Goal: Information Seeking & Learning: Find specific fact

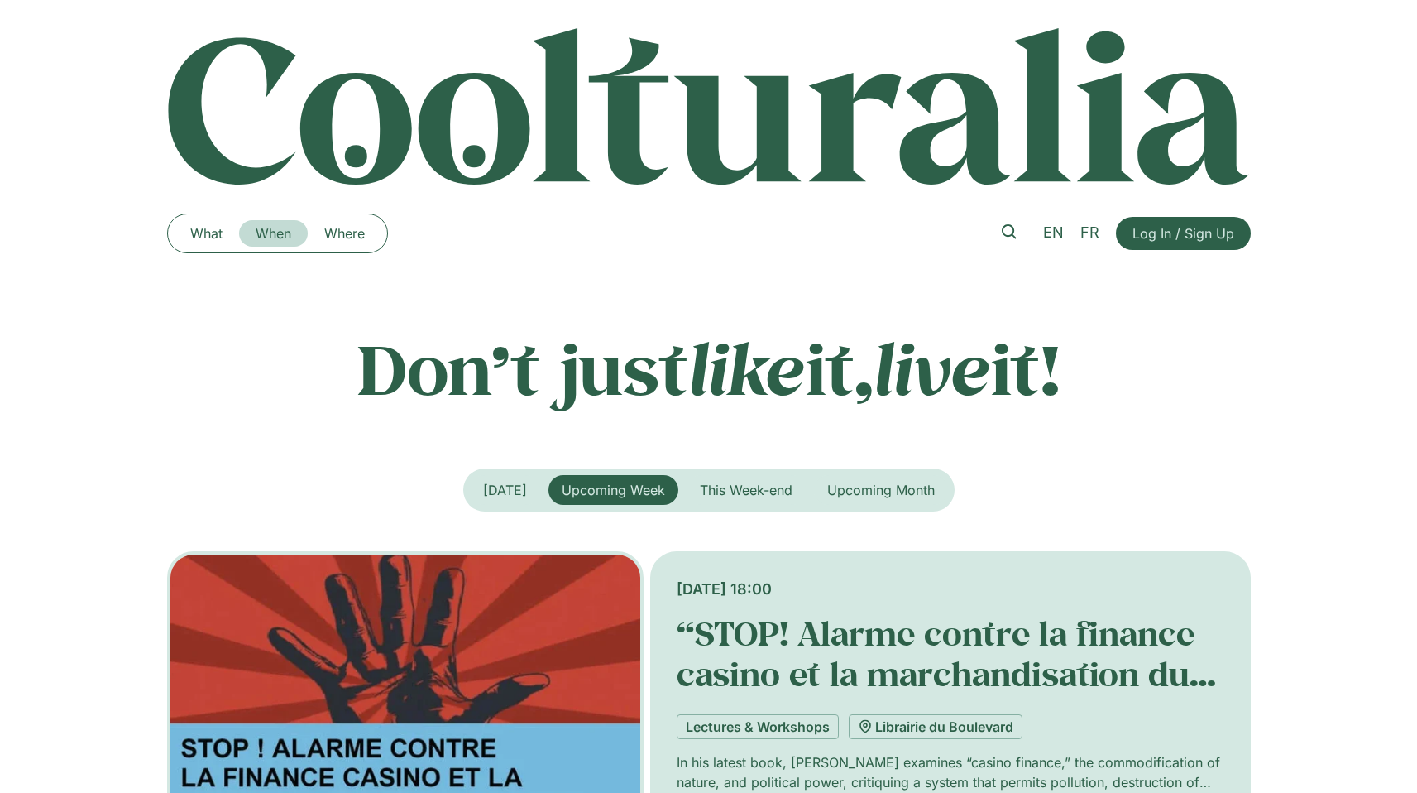
click at [283, 233] on link "When" at bounding box center [273, 233] width 69 height 26
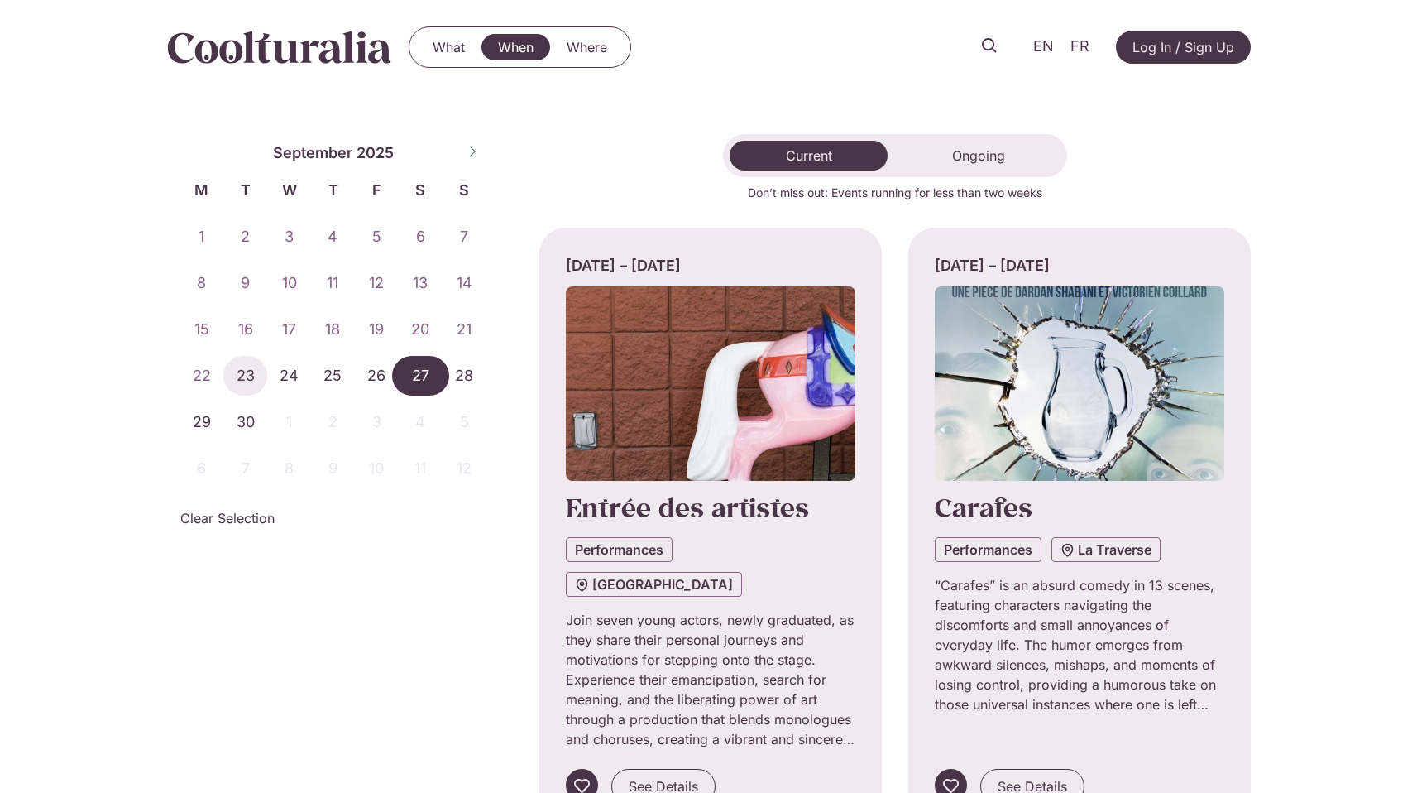
click at [409, 366] on span "27" at bounding box center [421, 376] width 44 height 40
click at [452, 369] on span "28" at bounding box center [465, 376] width 44 height 40
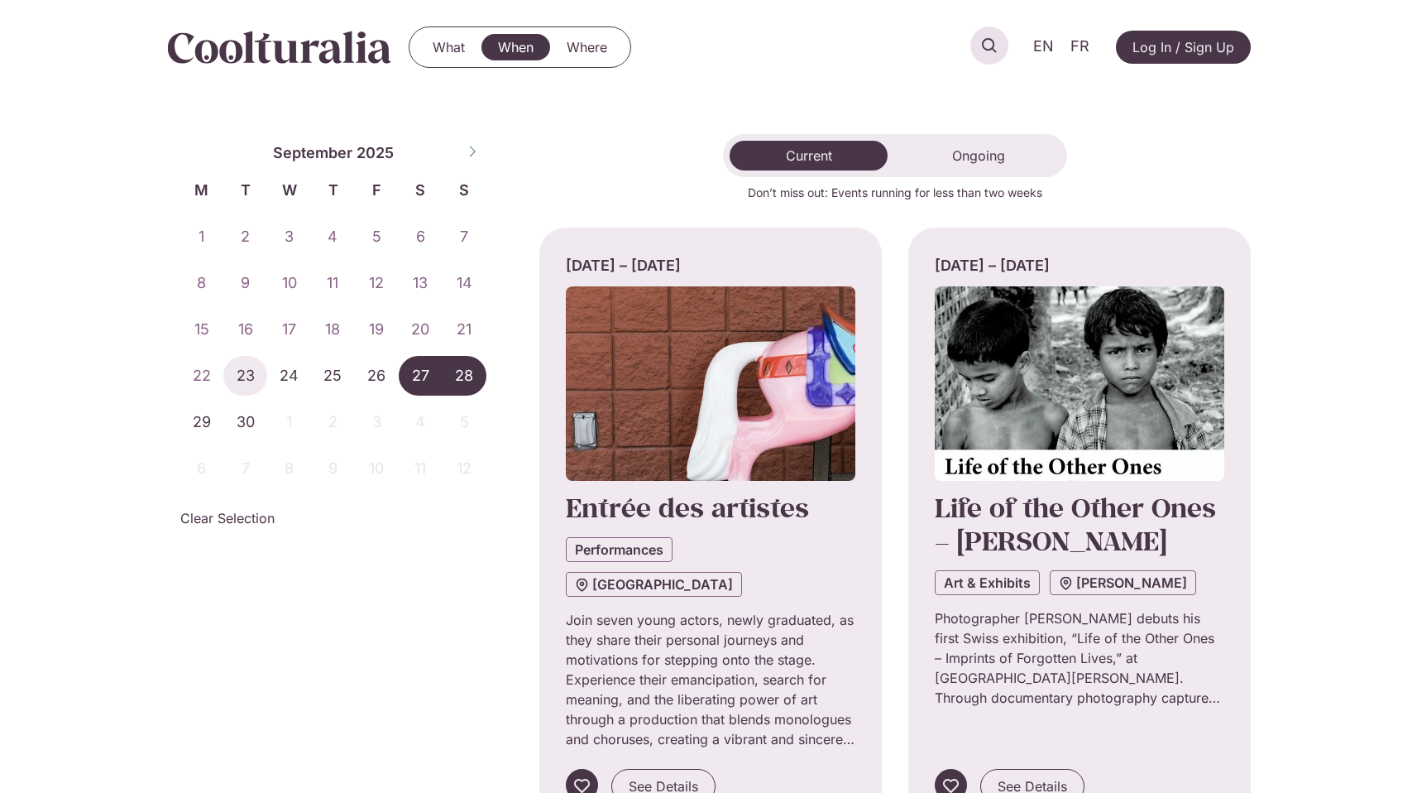
click at [983, 46] on icon at bounding box center [989, 45] width 15 height 15
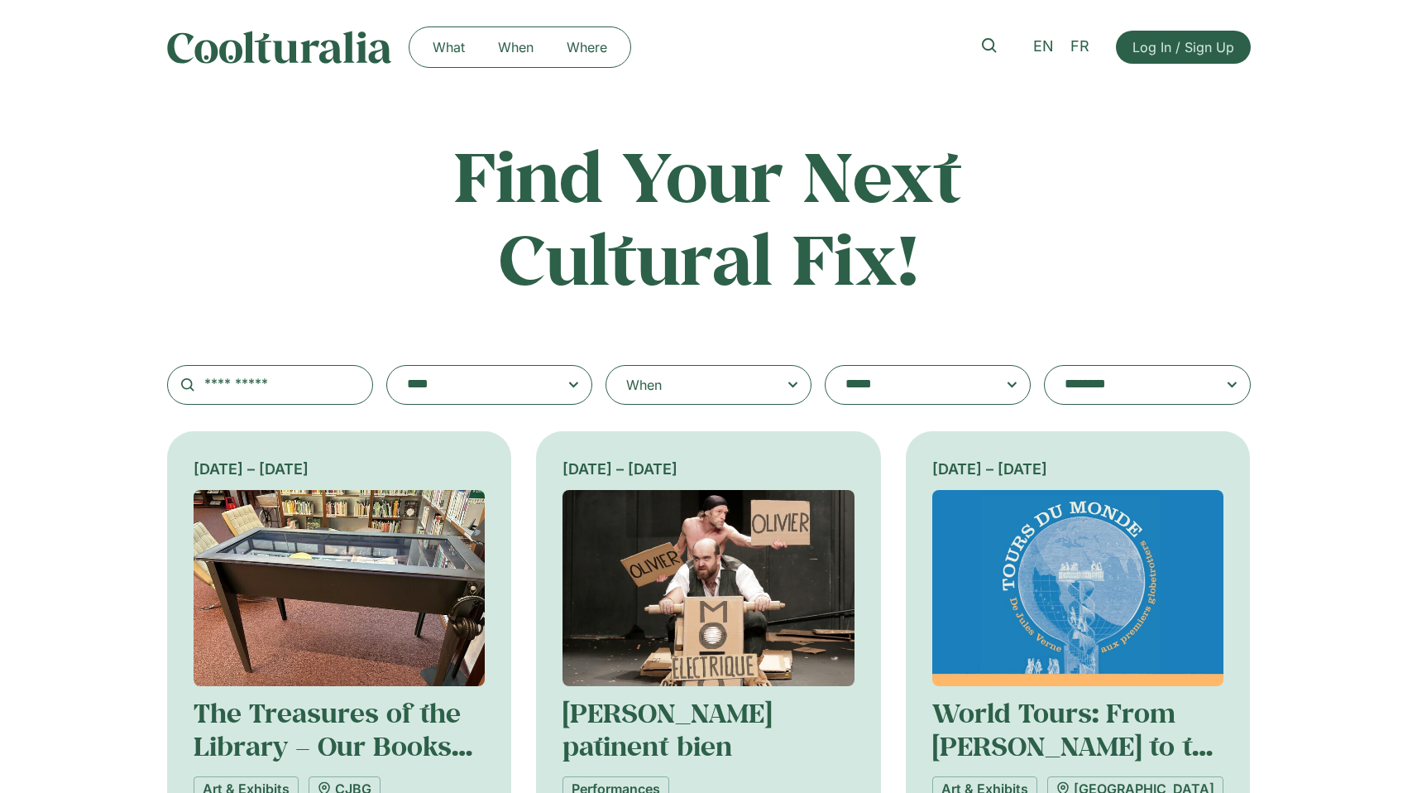
click at [795, 386] on icon at bounding box center [793, 385] width 21 height 20
click at [0, 0] on input "When" at bounding box center [0, 0] width 0 height 0
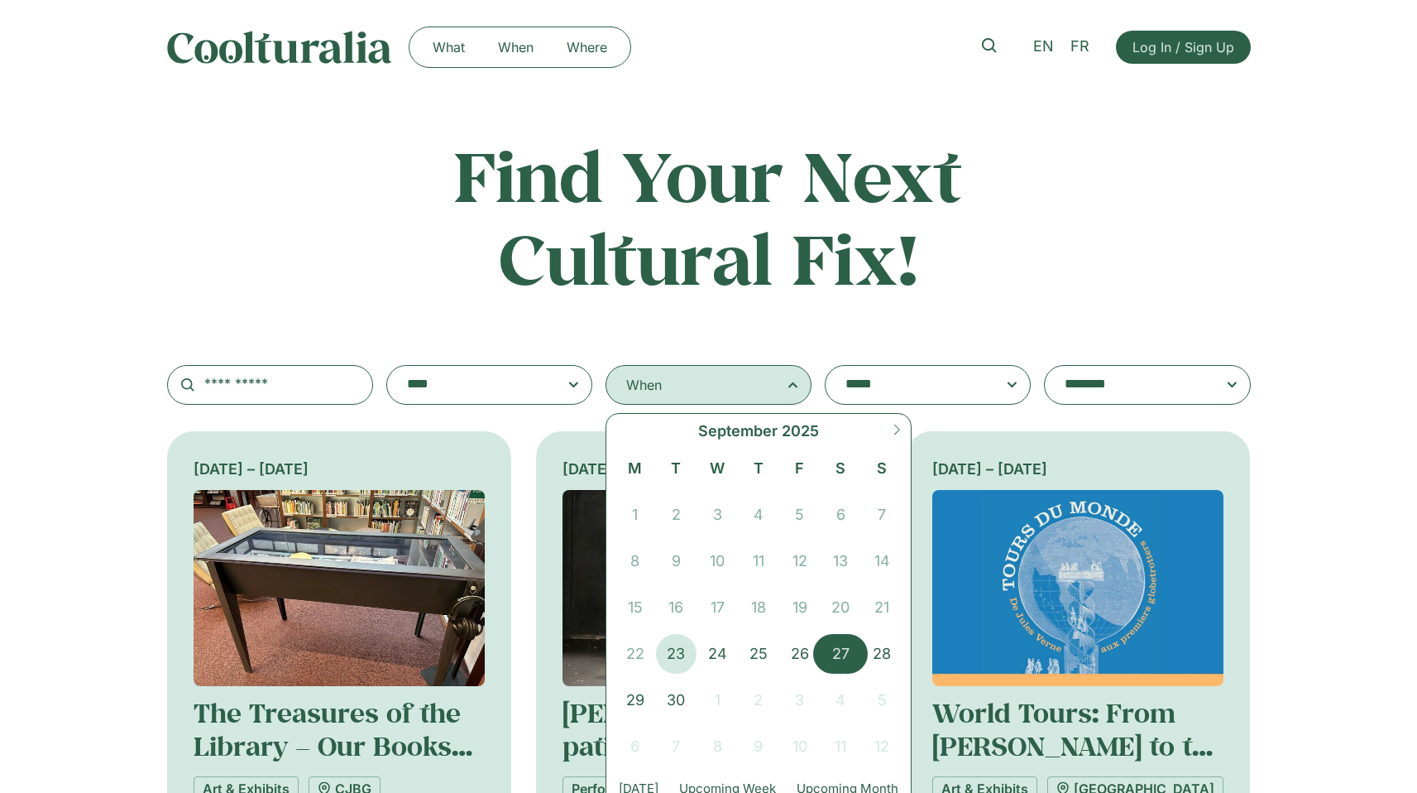
click at [831, 644] on span "27" at bounding box center [840, 654] width 41 height 40
click at [873, 648] on span "28" at bounding box center [881, 654] width 41 height 40
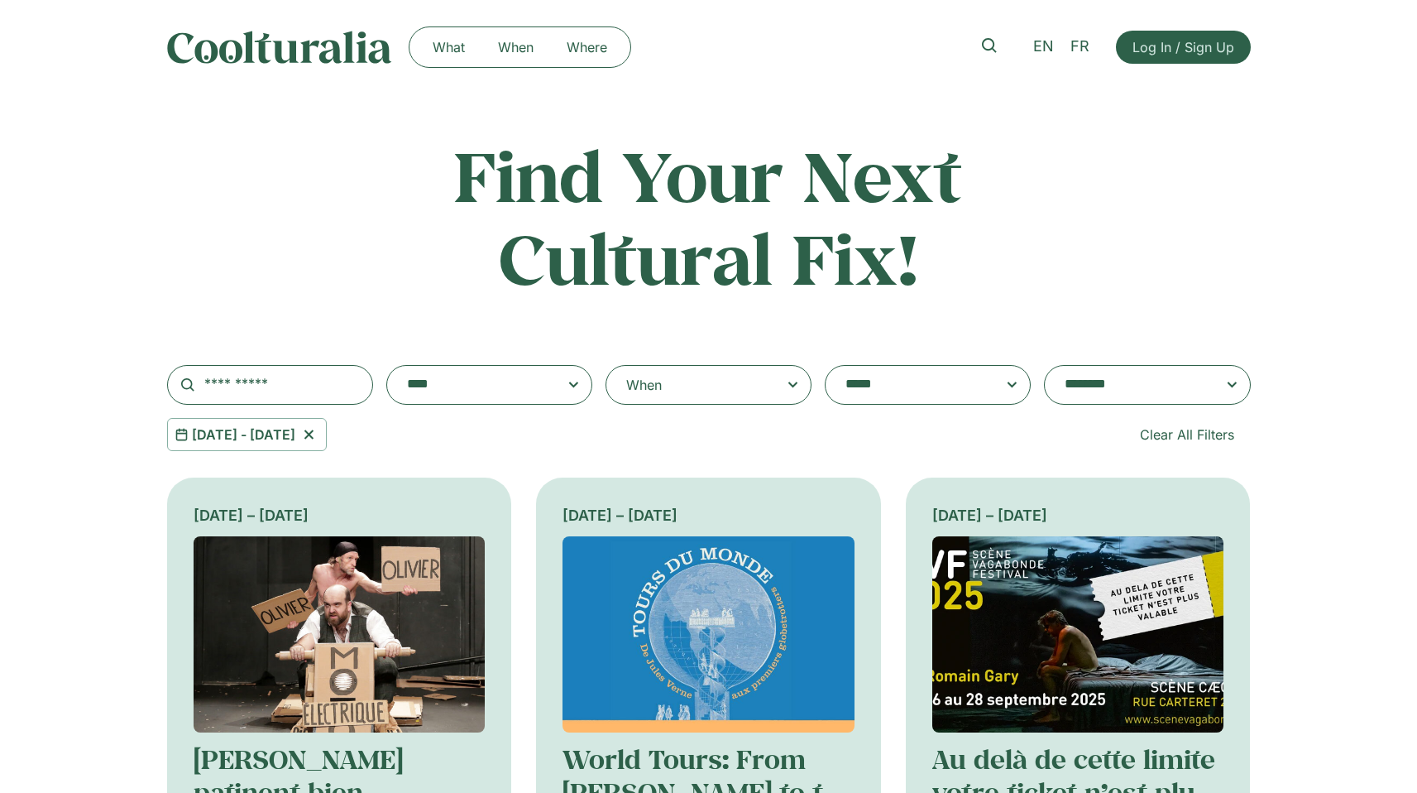
click at [561, 386] on span at bounding box center [489, 384] width 178 height 23
click at [387, 366] on select "**********" at bounding box center [386, 365] width 1 height 1
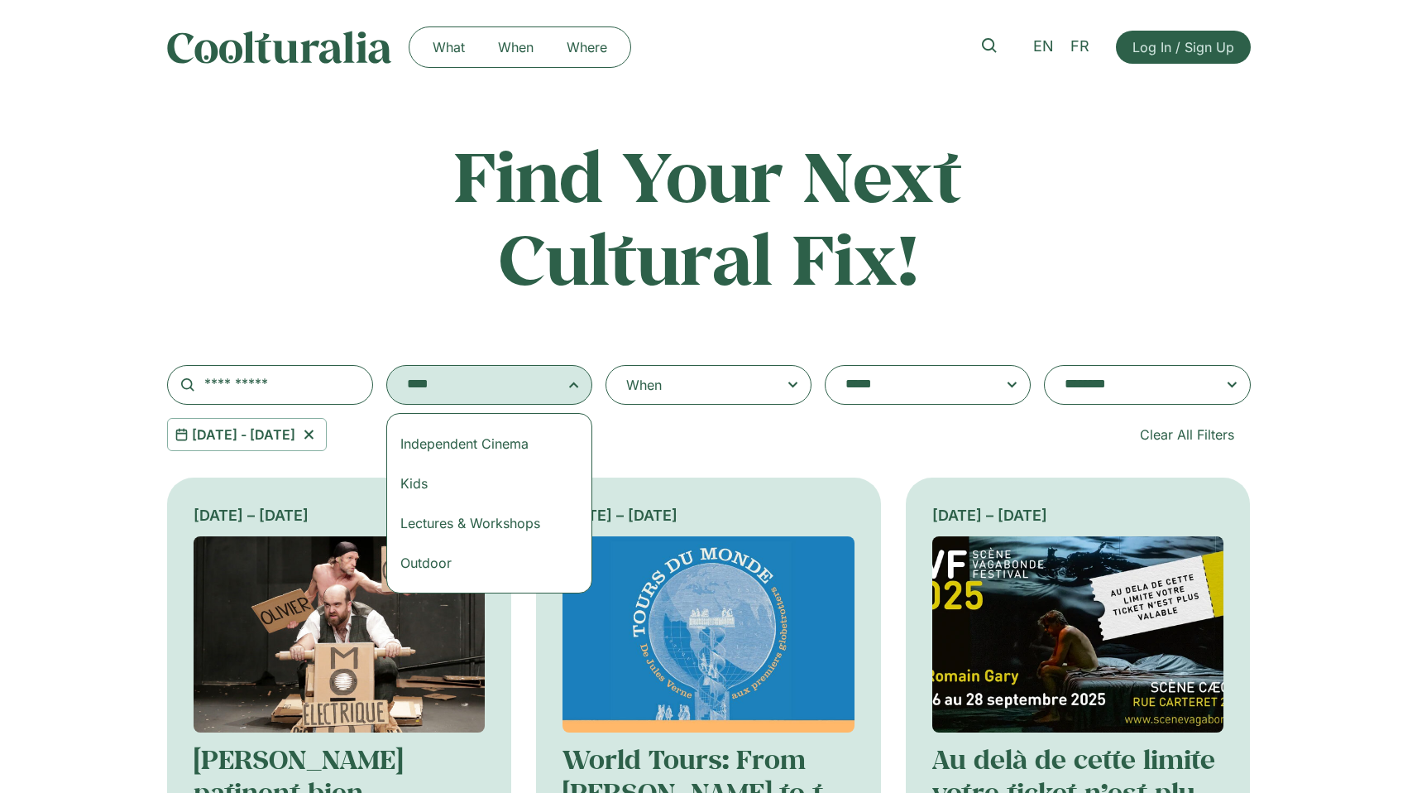
scroll to position [152, 0]
select select "***"
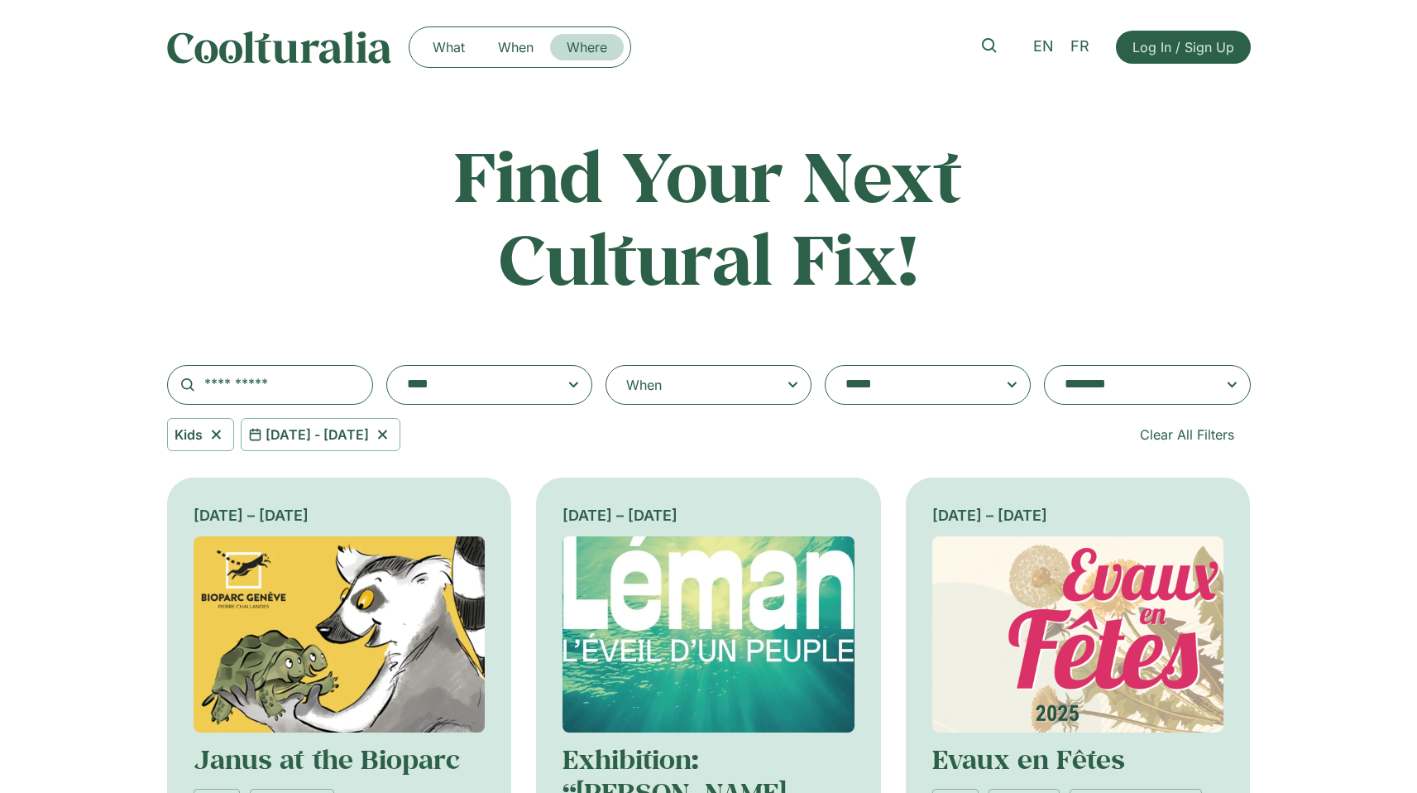
click at [577, 50] on link "Where" at bounding box center [587, 47] width 74 height 26
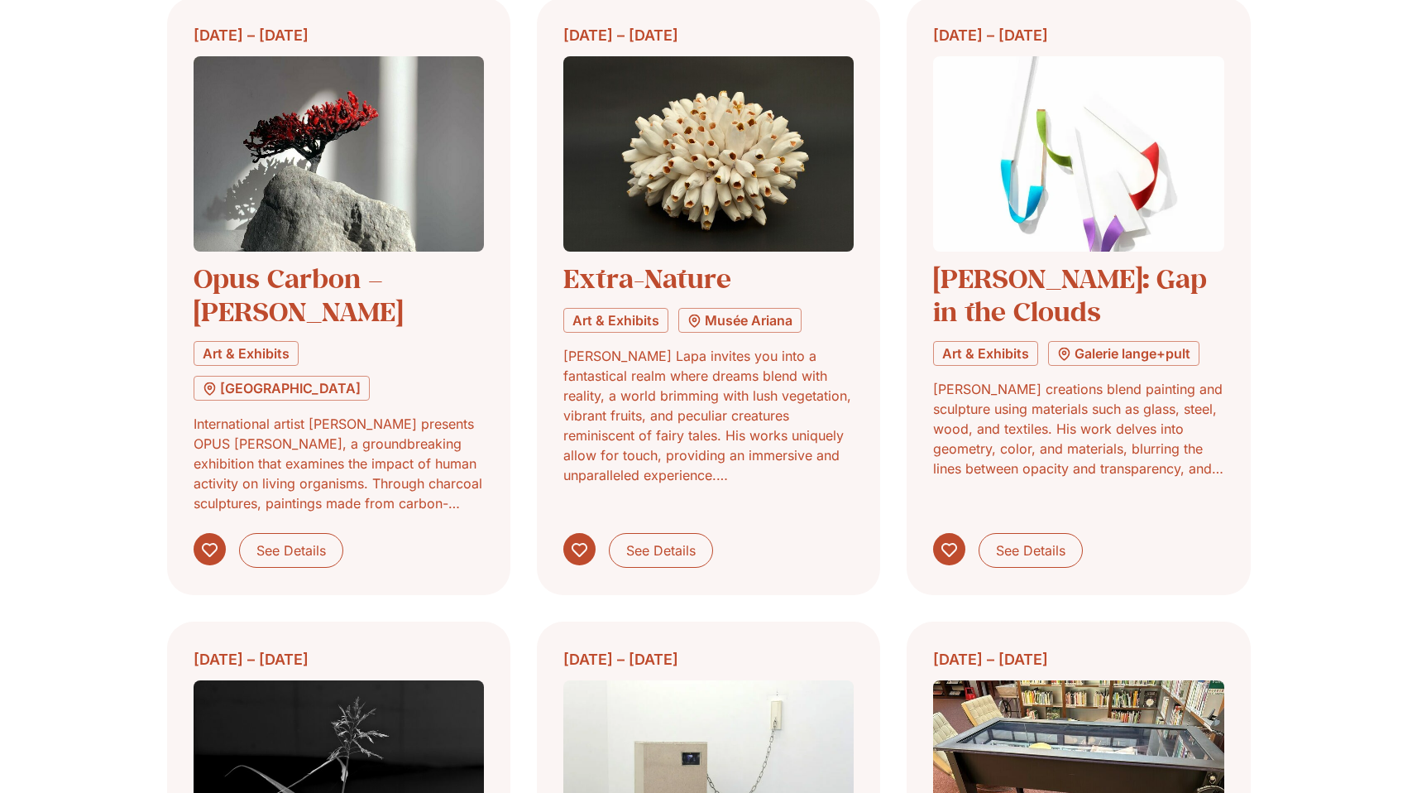
scroll to position [337, 0]
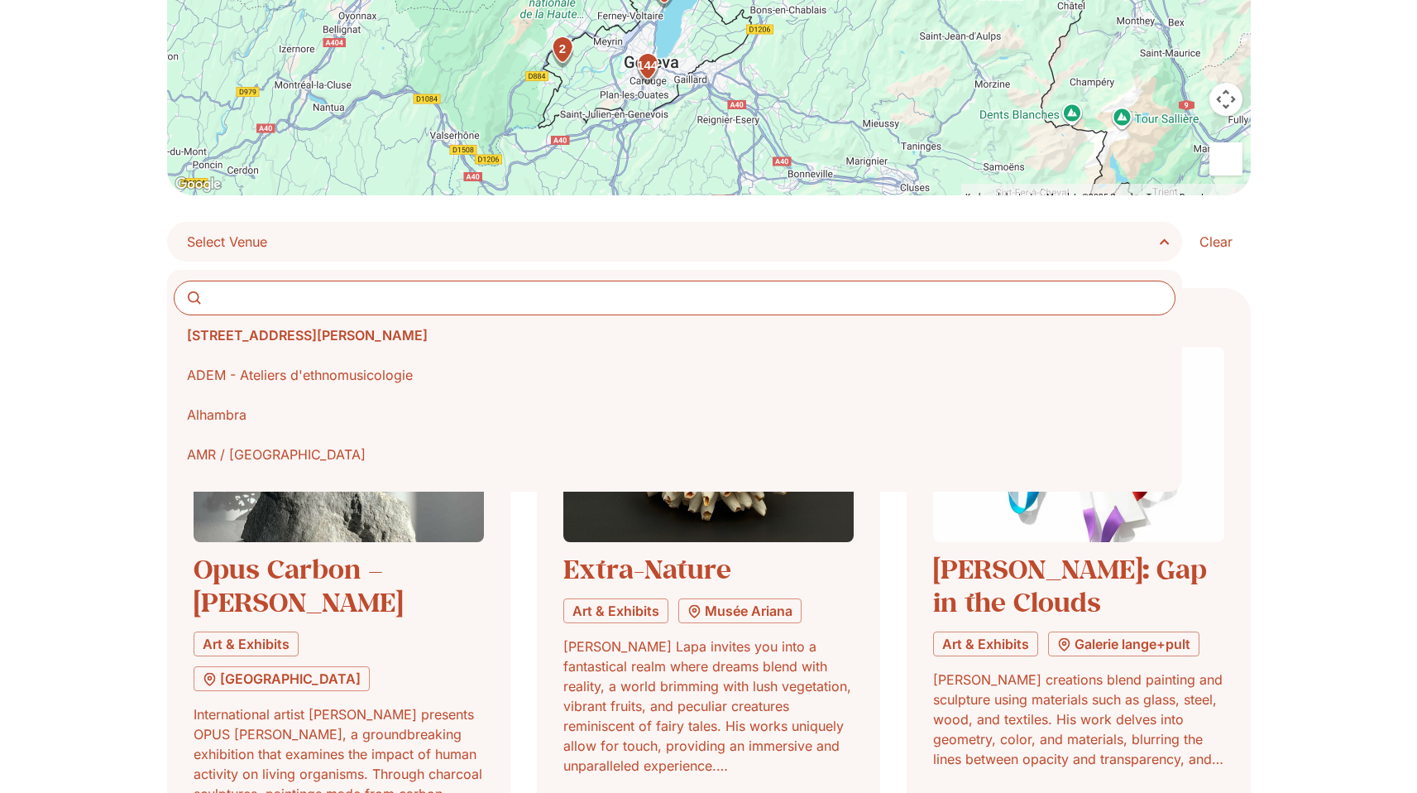
click at [463, 237] on span "Select Venue" at bounding box center [681, 241] width 988 height 23
click at [0, 0] on select "**********" at bounding box center [0, 0] width 0 height 0
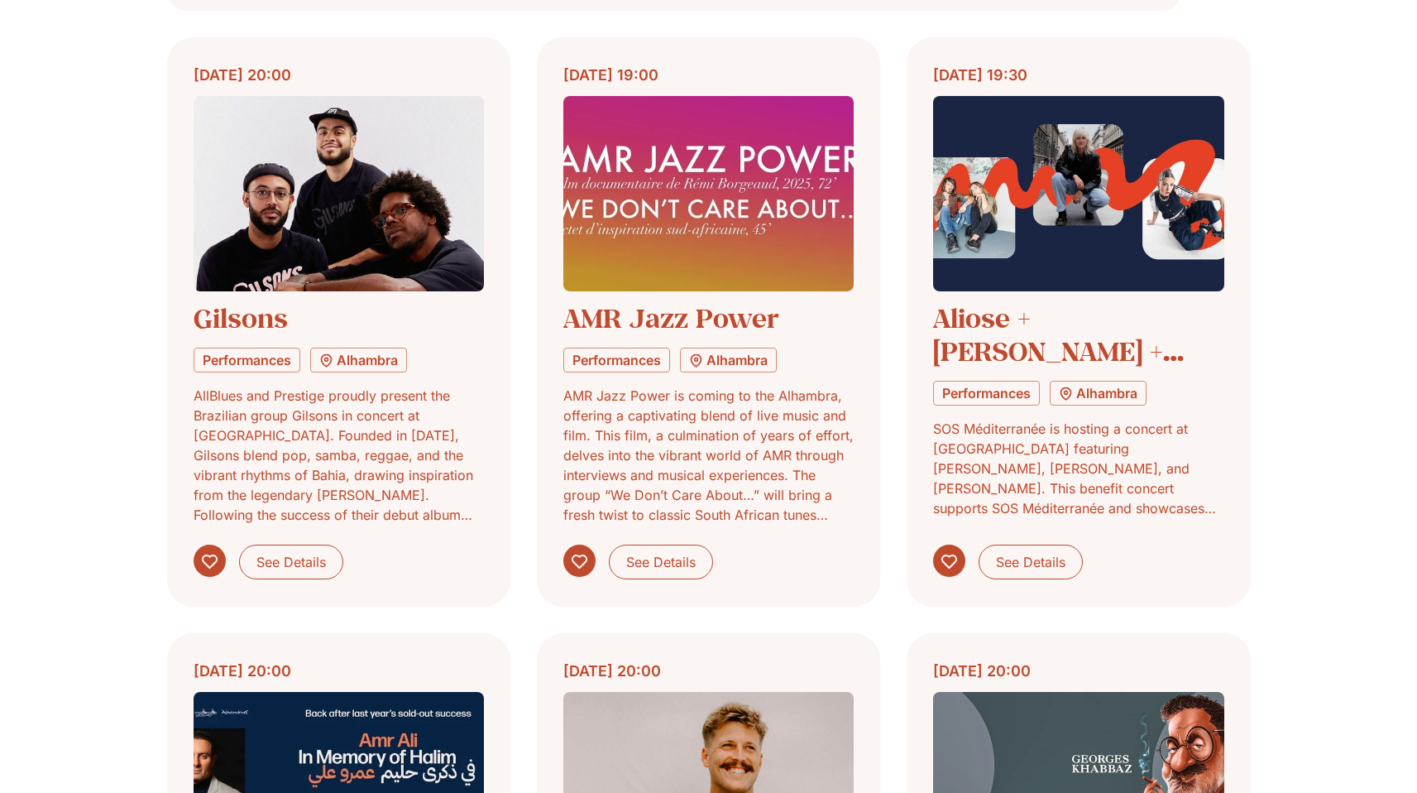
scroll to position [598, 0]
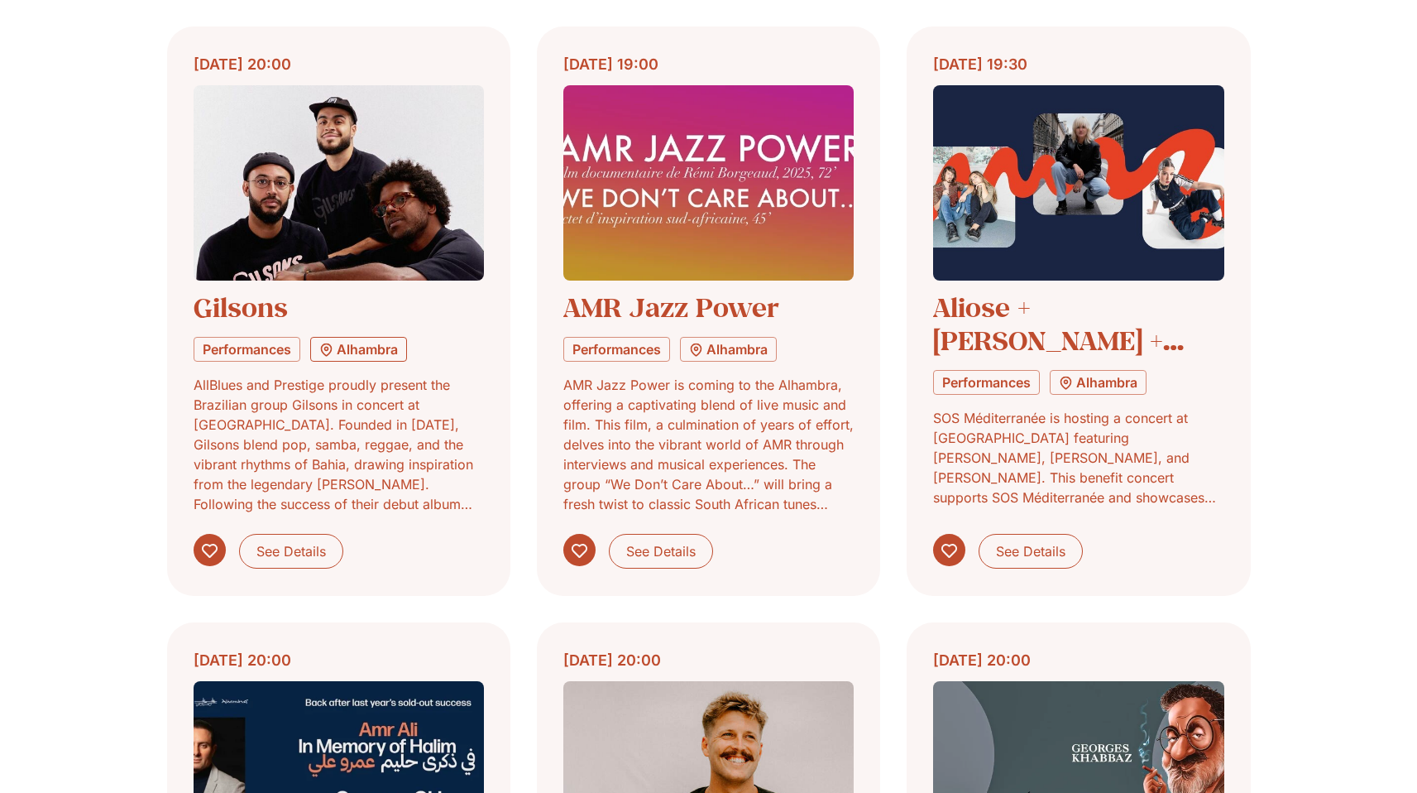
click at [372, 352] on link "Alhambra" at bounding box center [358, 349] width 97 height 25
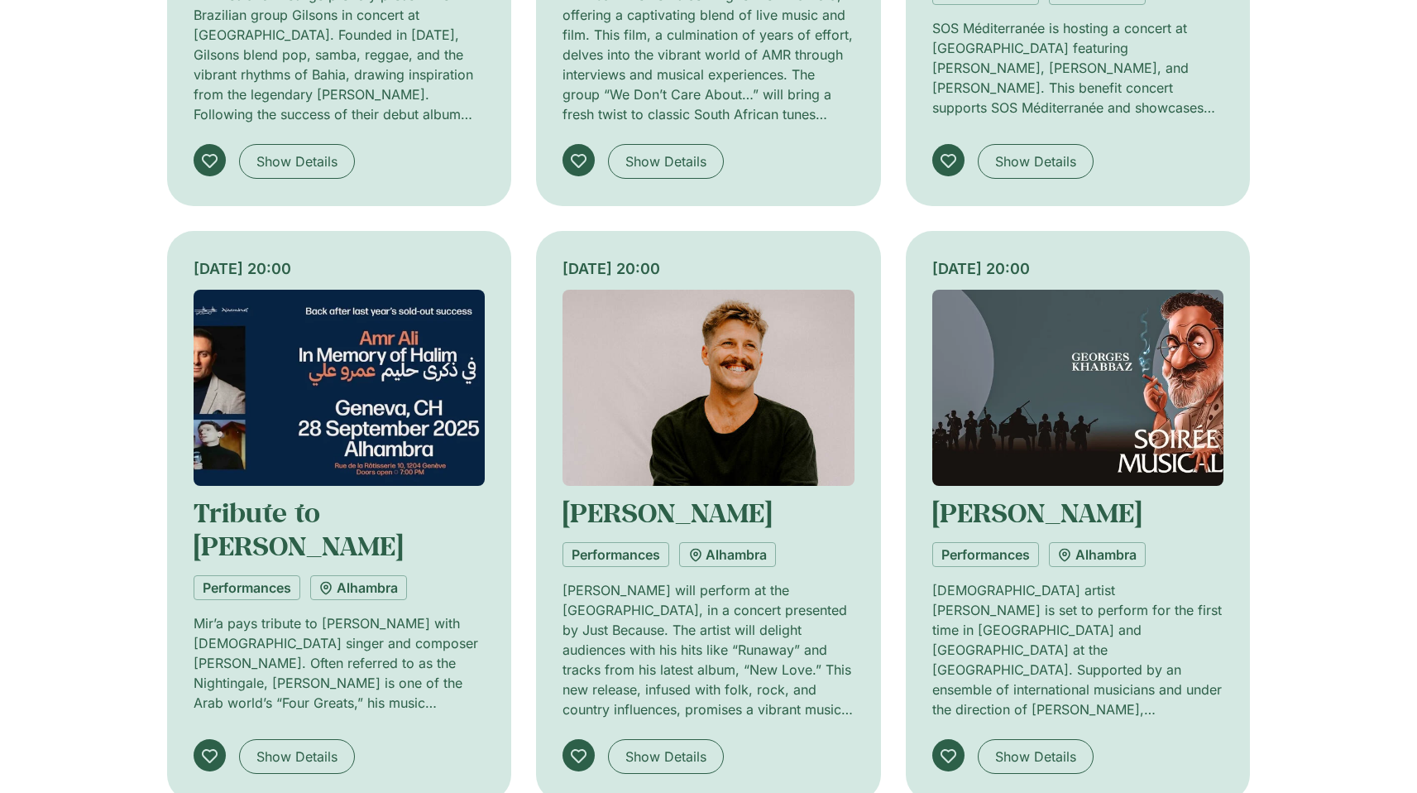
scroll to position [1992, 0]
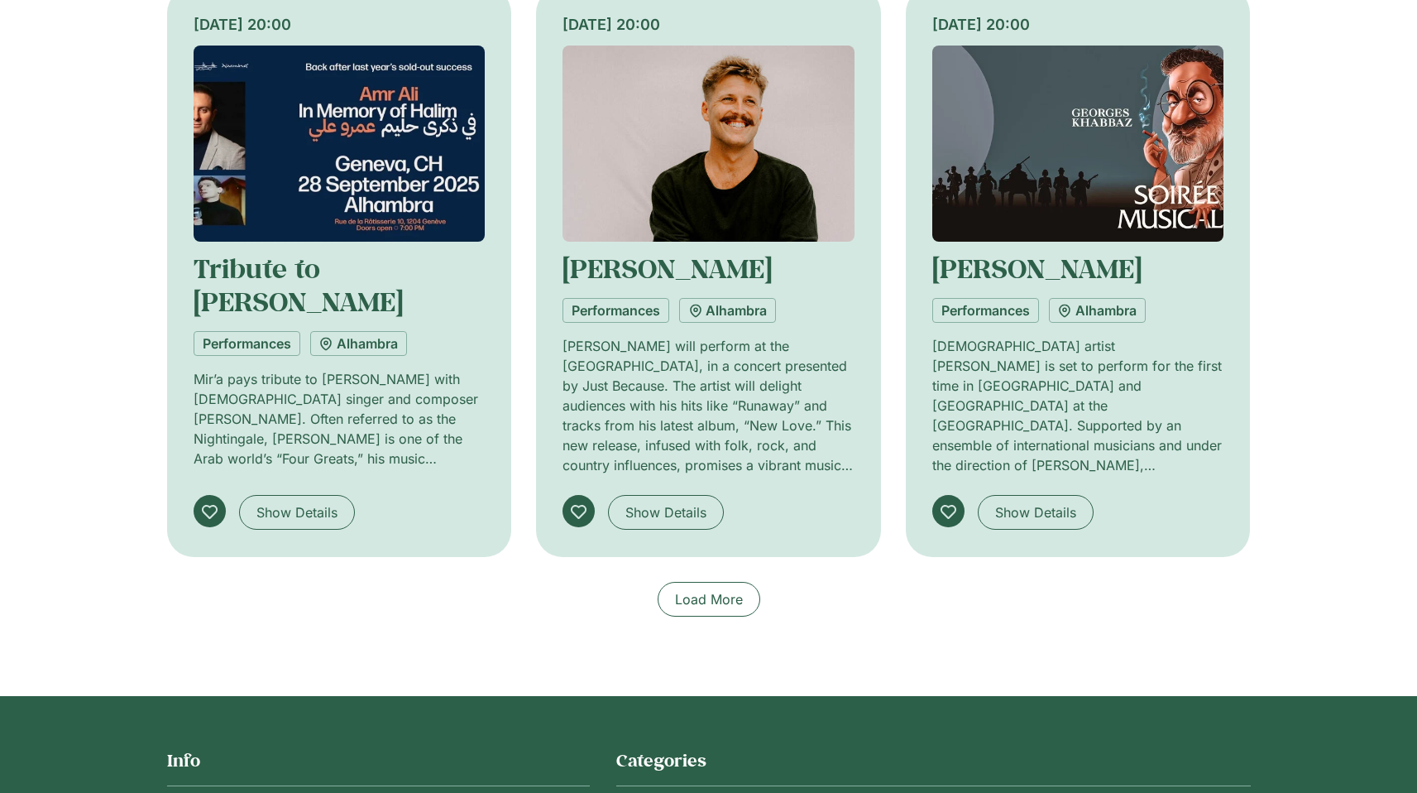
click at [717, 589] on span "Load More" at bounding box center [709, 599] width 68 height 20
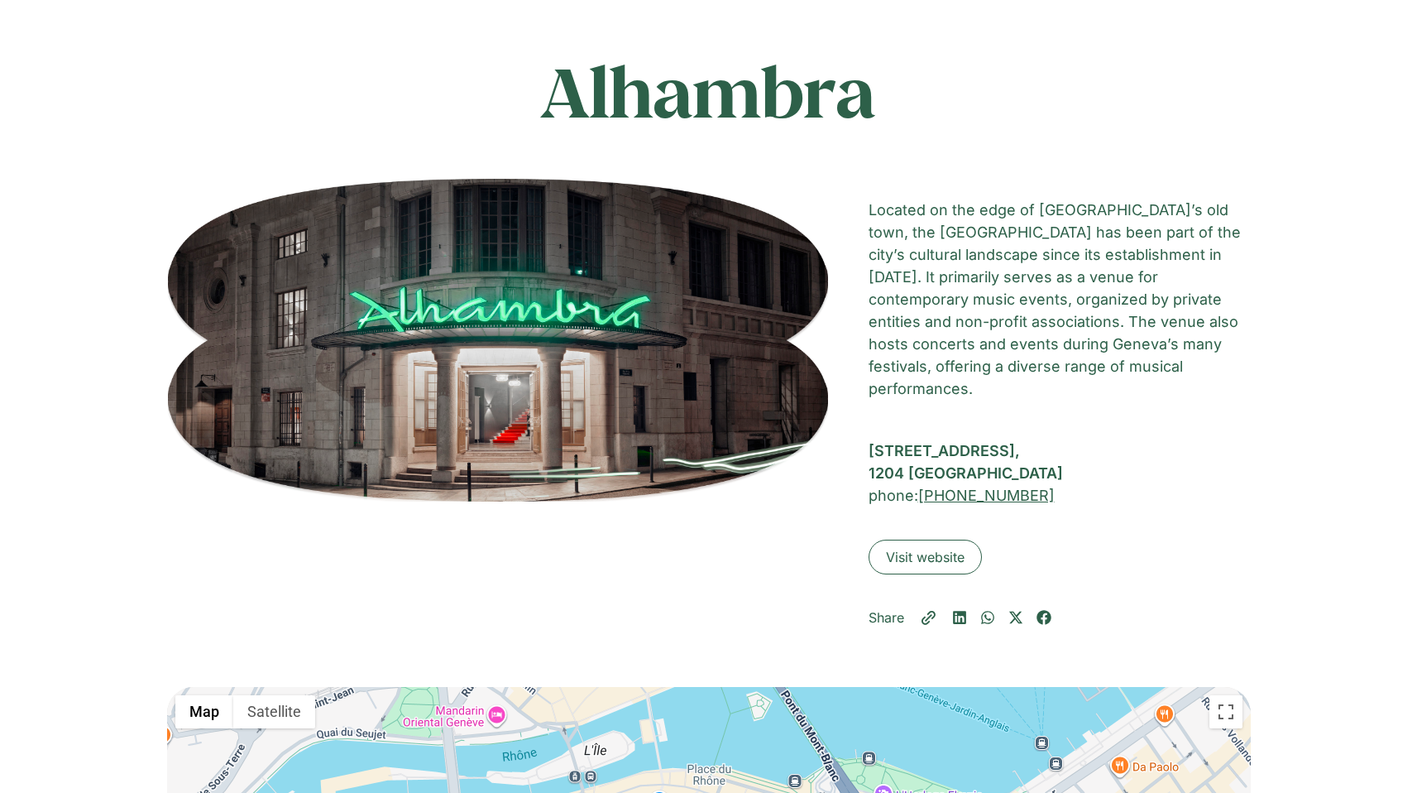
scroll to position [0, 0]
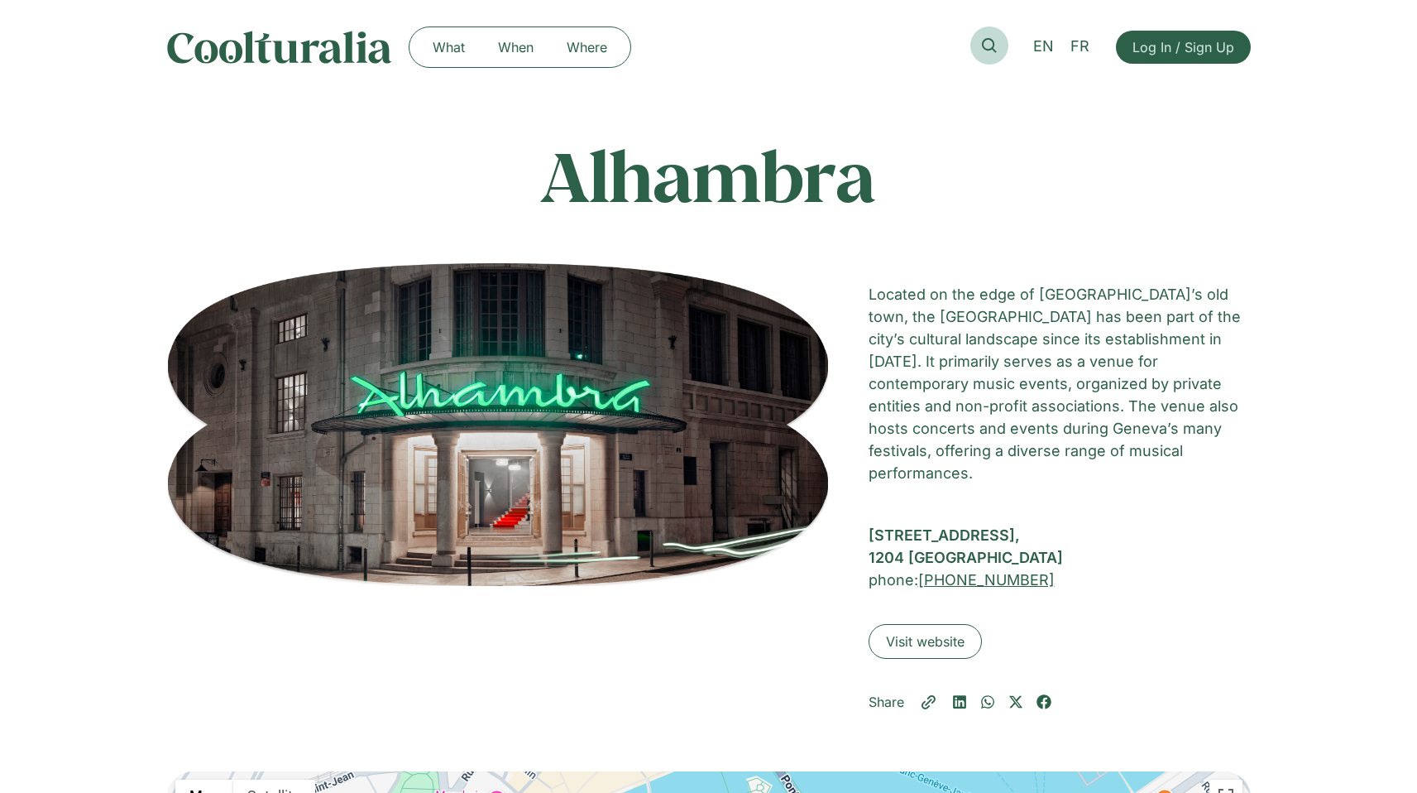
click at [979, 38] on link at bounding box center [990, 45] width 38 height 38
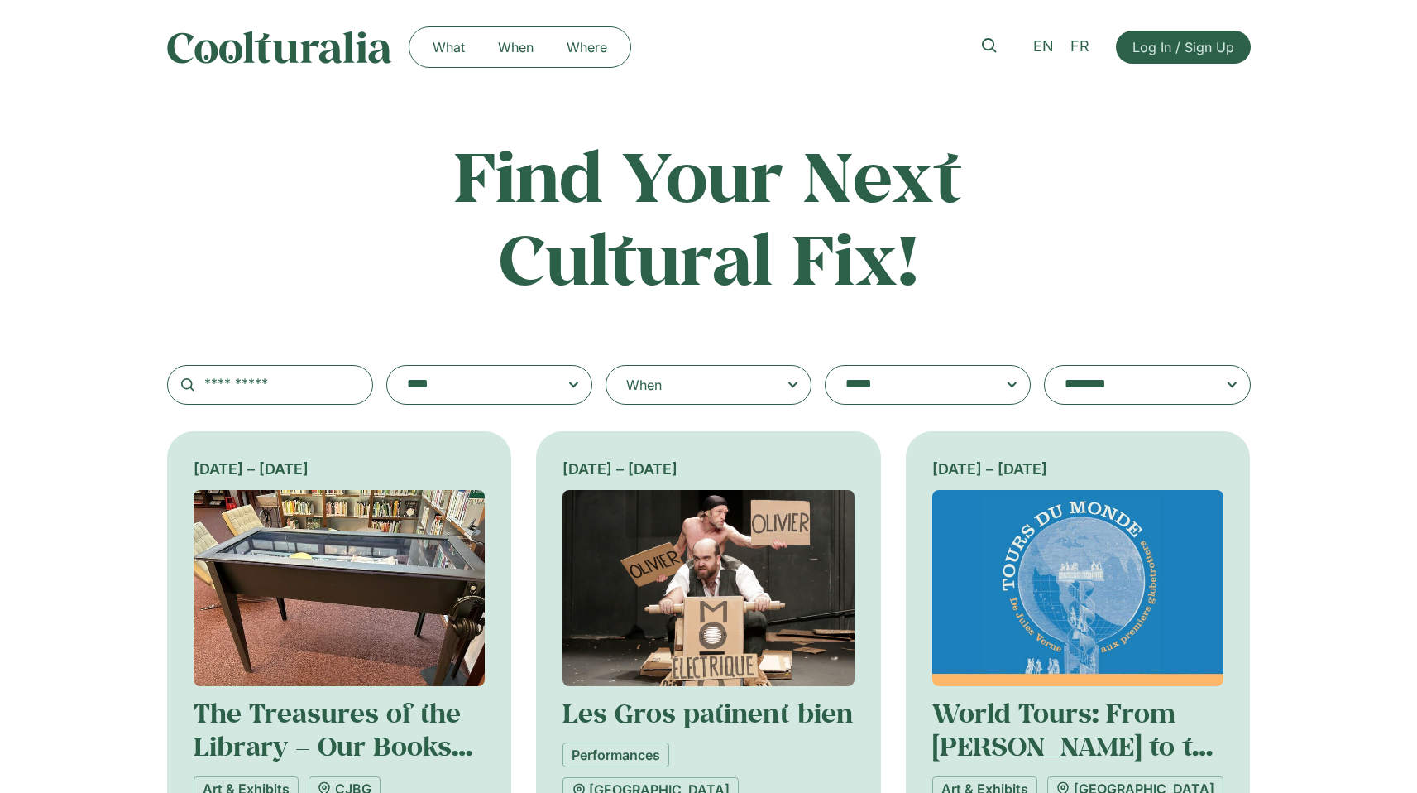
click at [996, 390] on span at bounding box center [928, 384] width 178 height 23
click at [826, 366] on select "**********" at bounding box center [825, 365] width 1 height 1
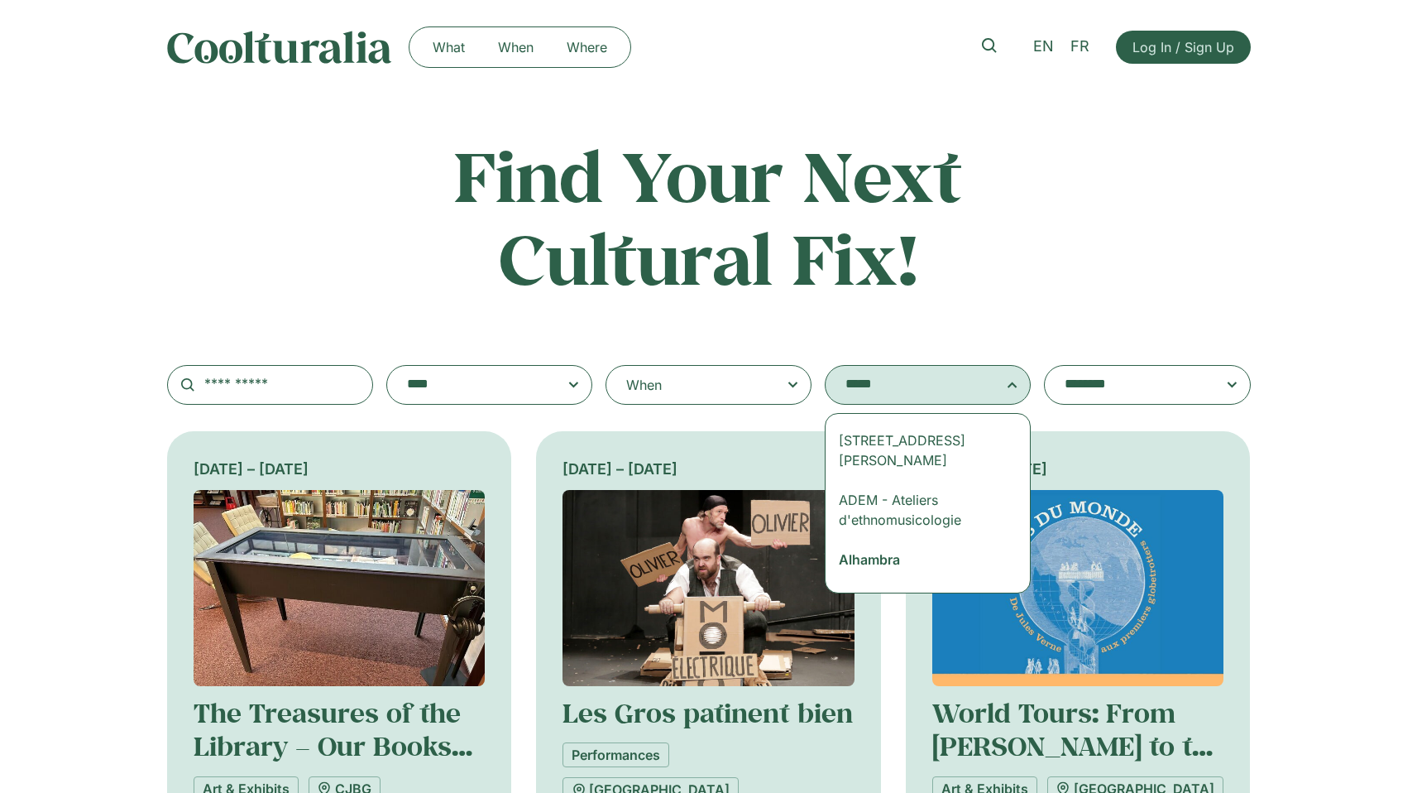
select select "***"
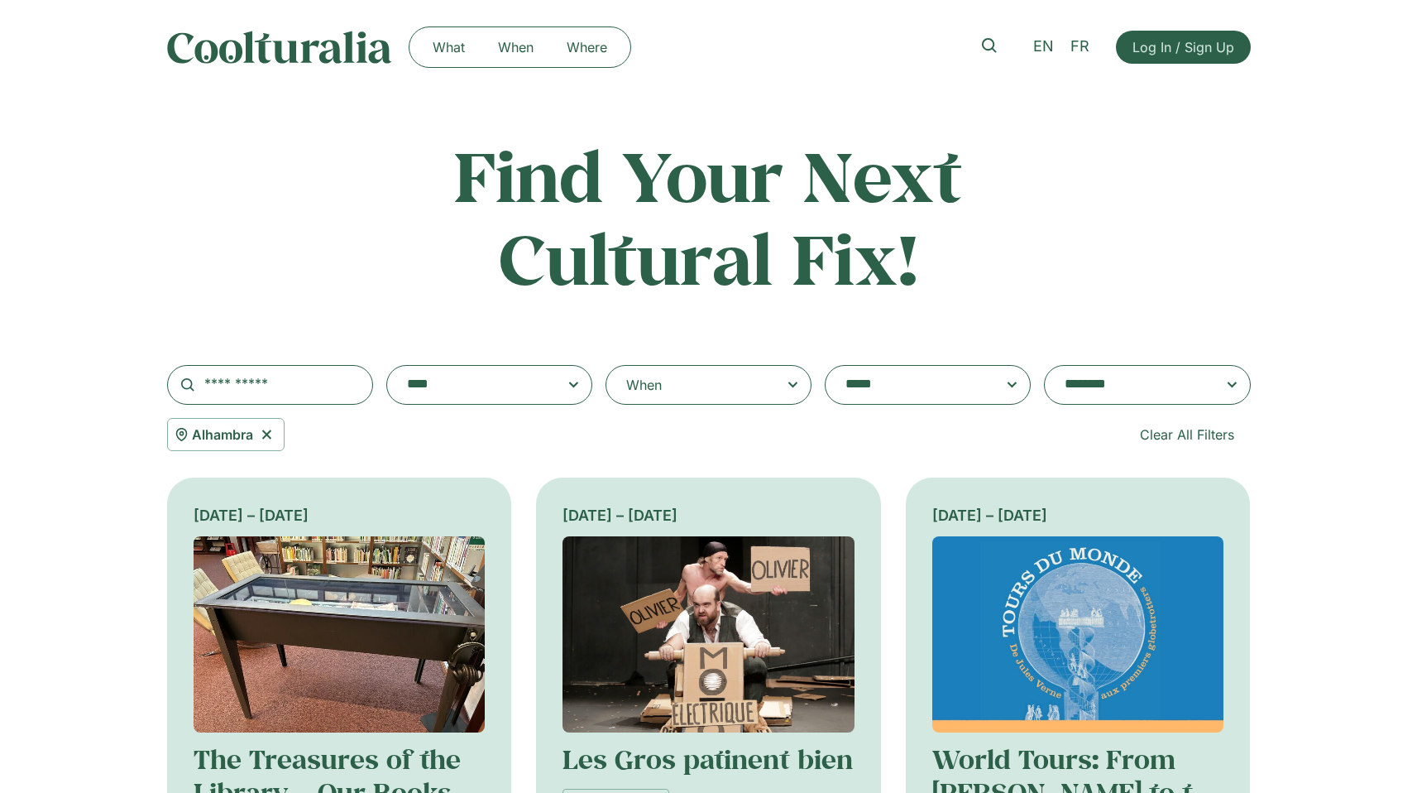
scroll to position [41, 0]
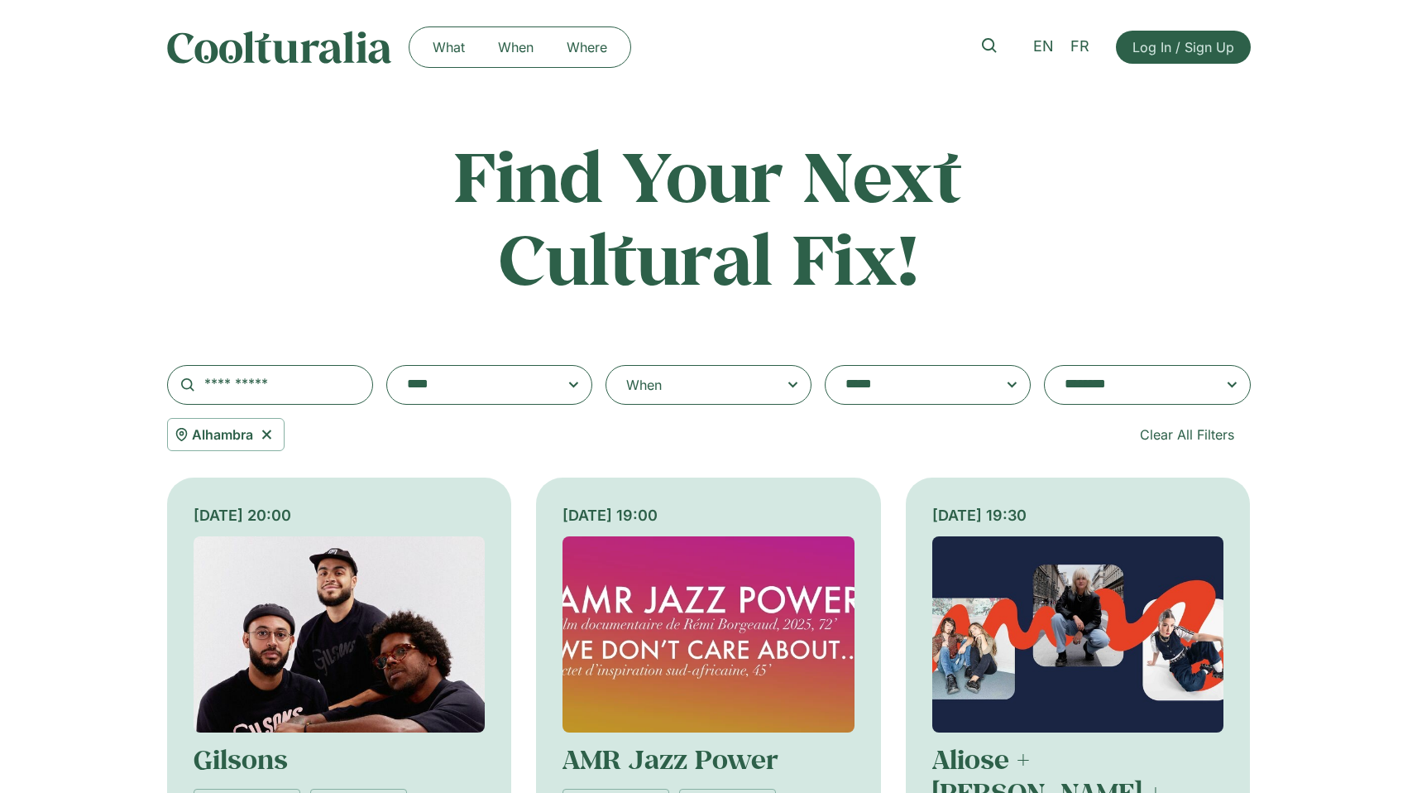
click at [785, 386] on icon at bounding box center [793, 385] width 21 height 20
click at [0, 0] on input "When" at bounding box center [0, 0] width 0 height 0
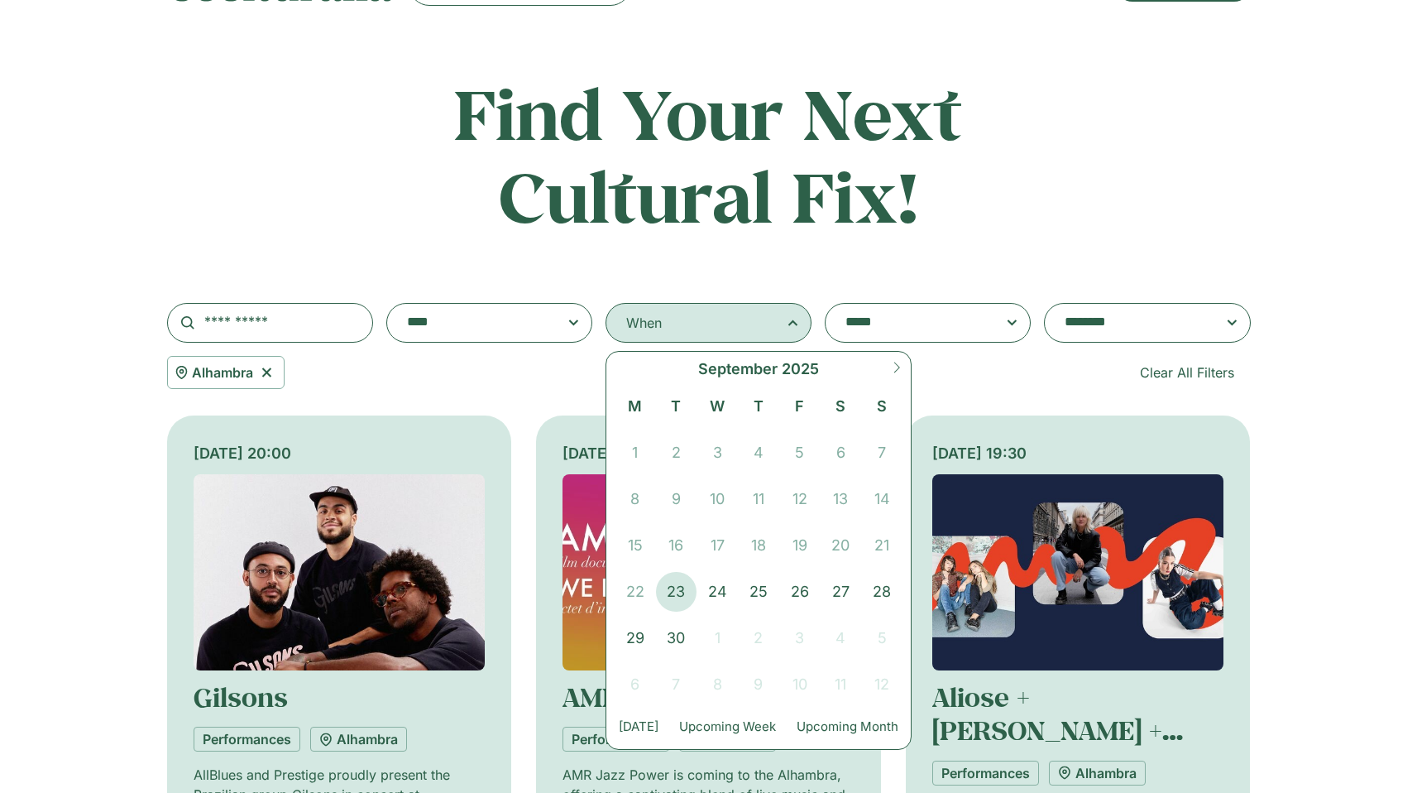
scroll to position [111, 0]
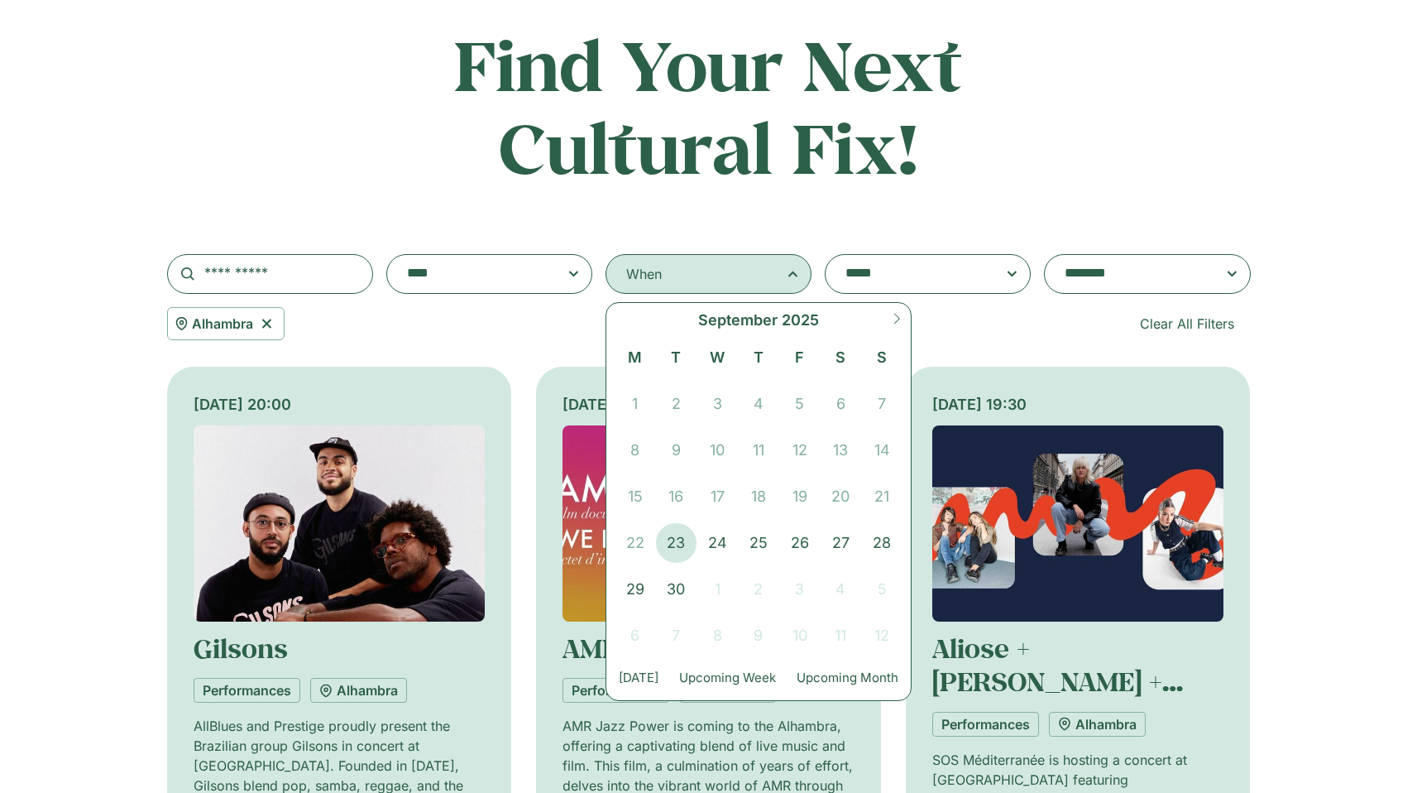
click at [892, 316] on icon at bounding box center [897, 319] width 12 height 12
select select "*"
click at [718, 415] on span "1" at bounding box center [717, 404] width 41 height 40
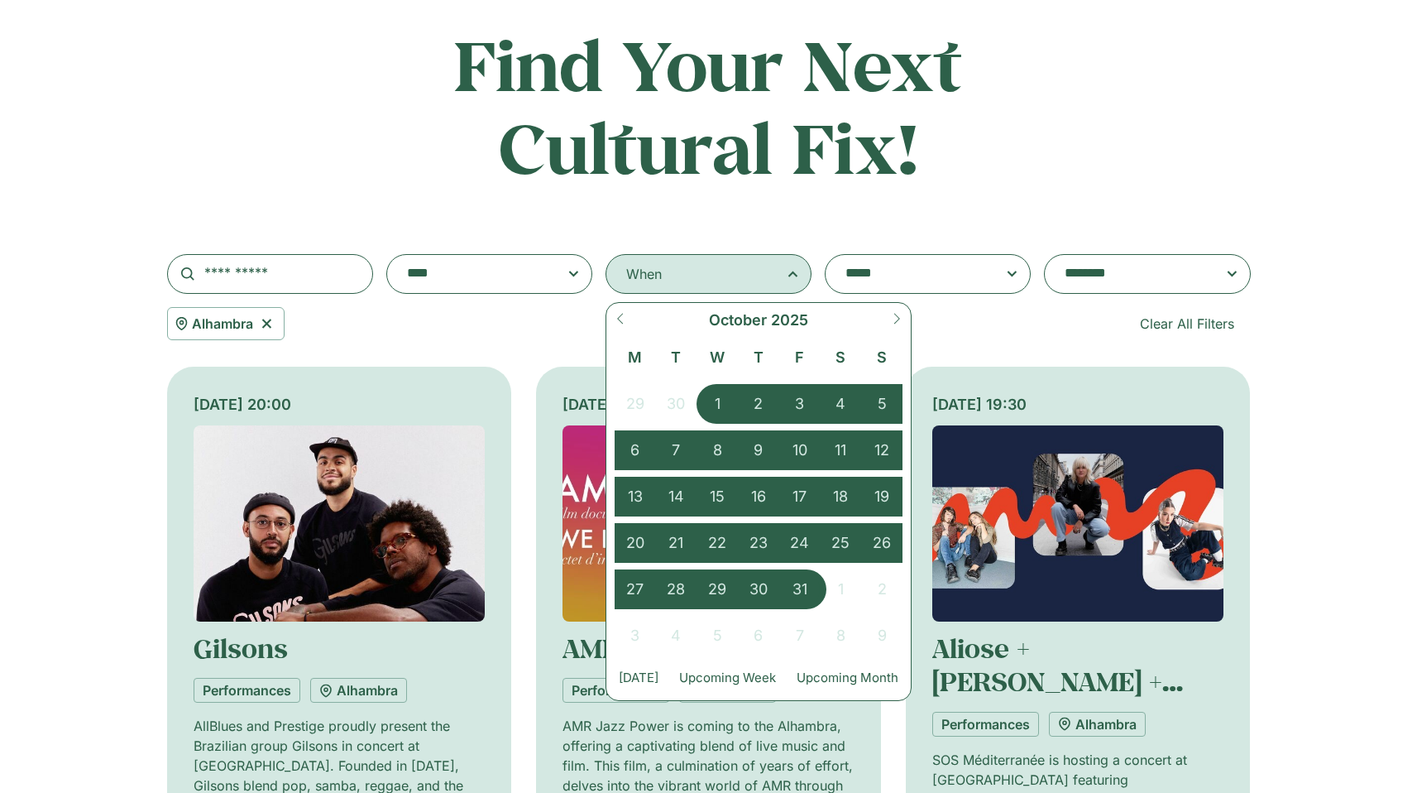
click at [795, 592] on span "31" at bounding box center [799, 589] width 41 height 40
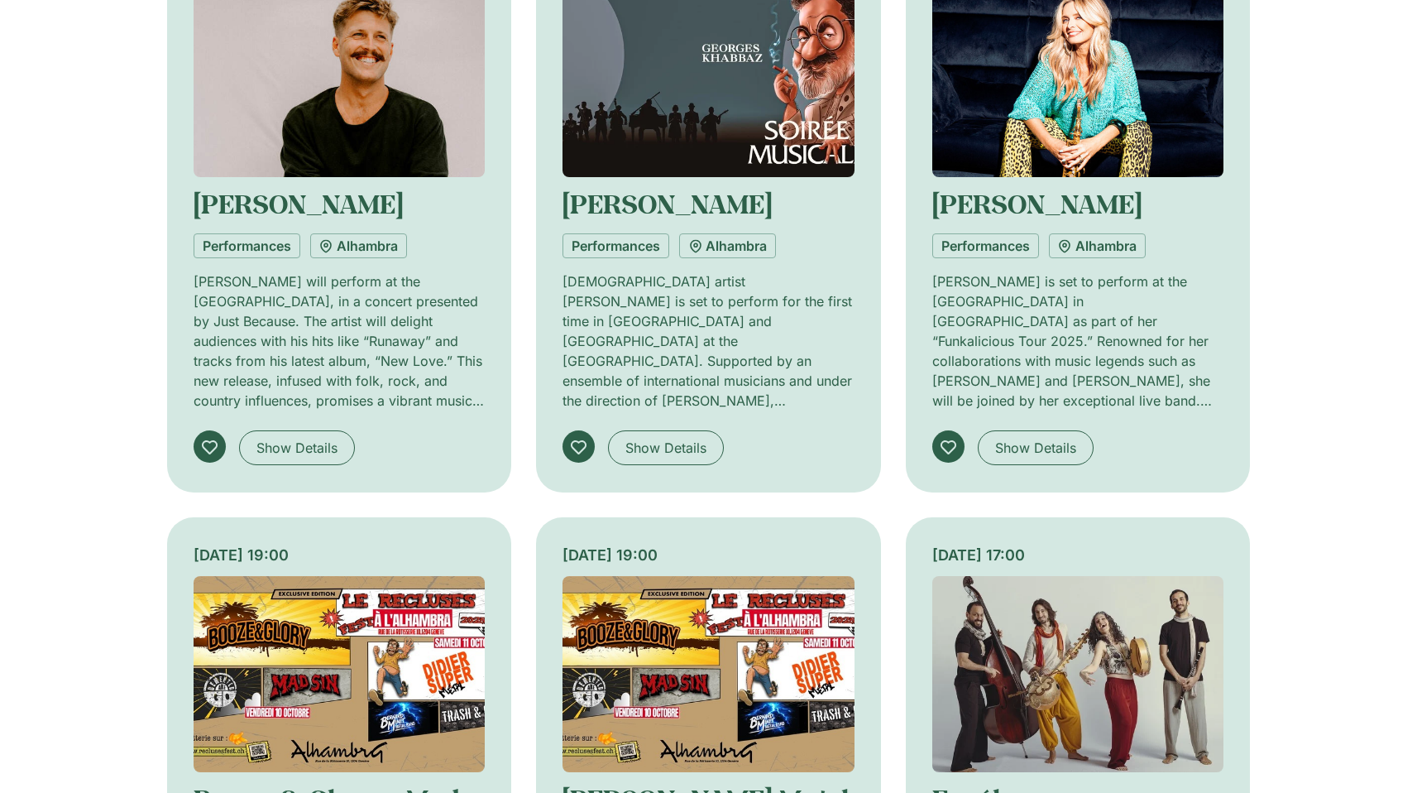
scroll to position [563, 0]
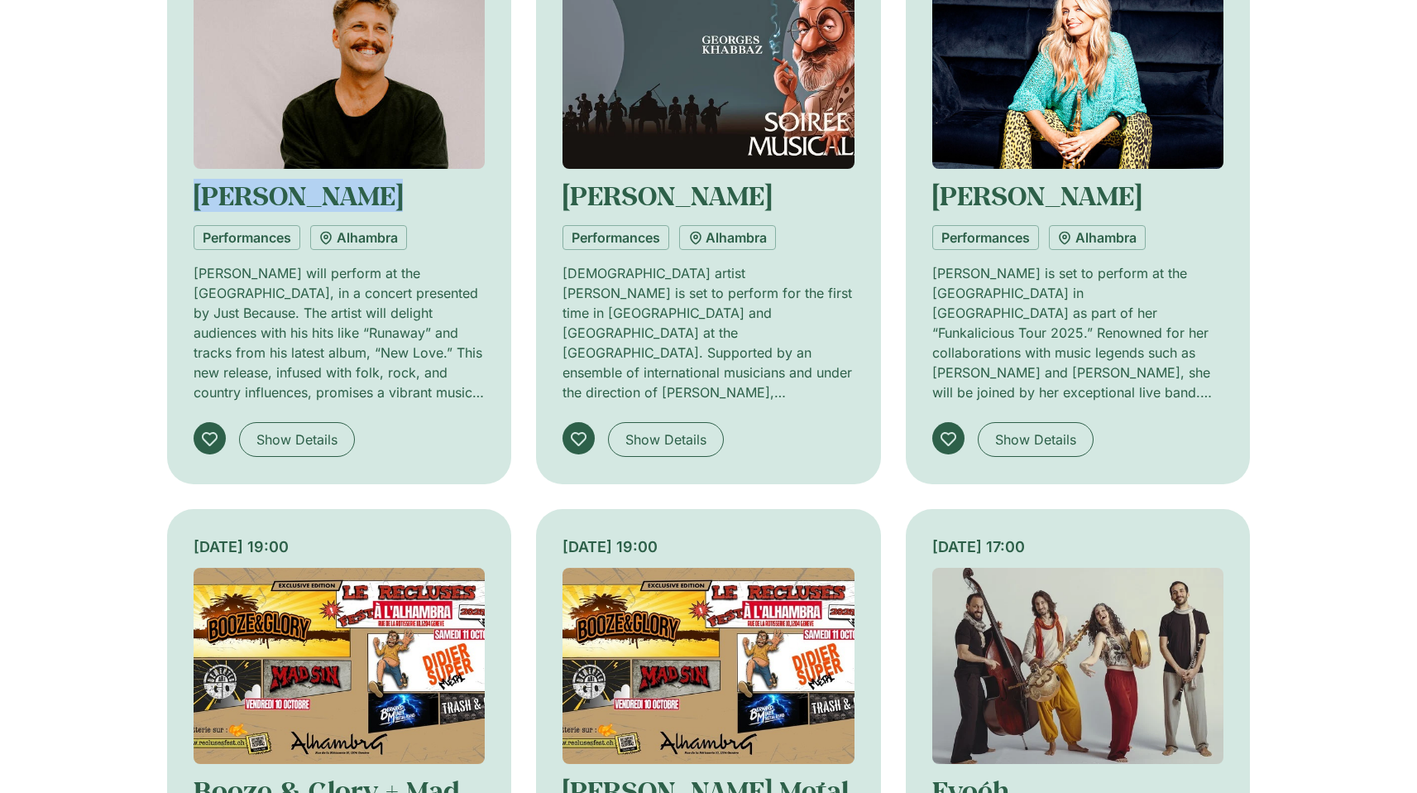
drag, startPoint x: 385, startPoint y: 204, endPoint x: 178, endPoint y: 194, distance: 207.1
click at [178, 194] on div "[DATE] 20:00 [PERSON_NAME] Performances [GEOGRAPHIC_DATA] [PERSON_NAME] will pe…" at bounding box center [339, 199] width 345 height 570
copy link "[PERSON_NAME]"
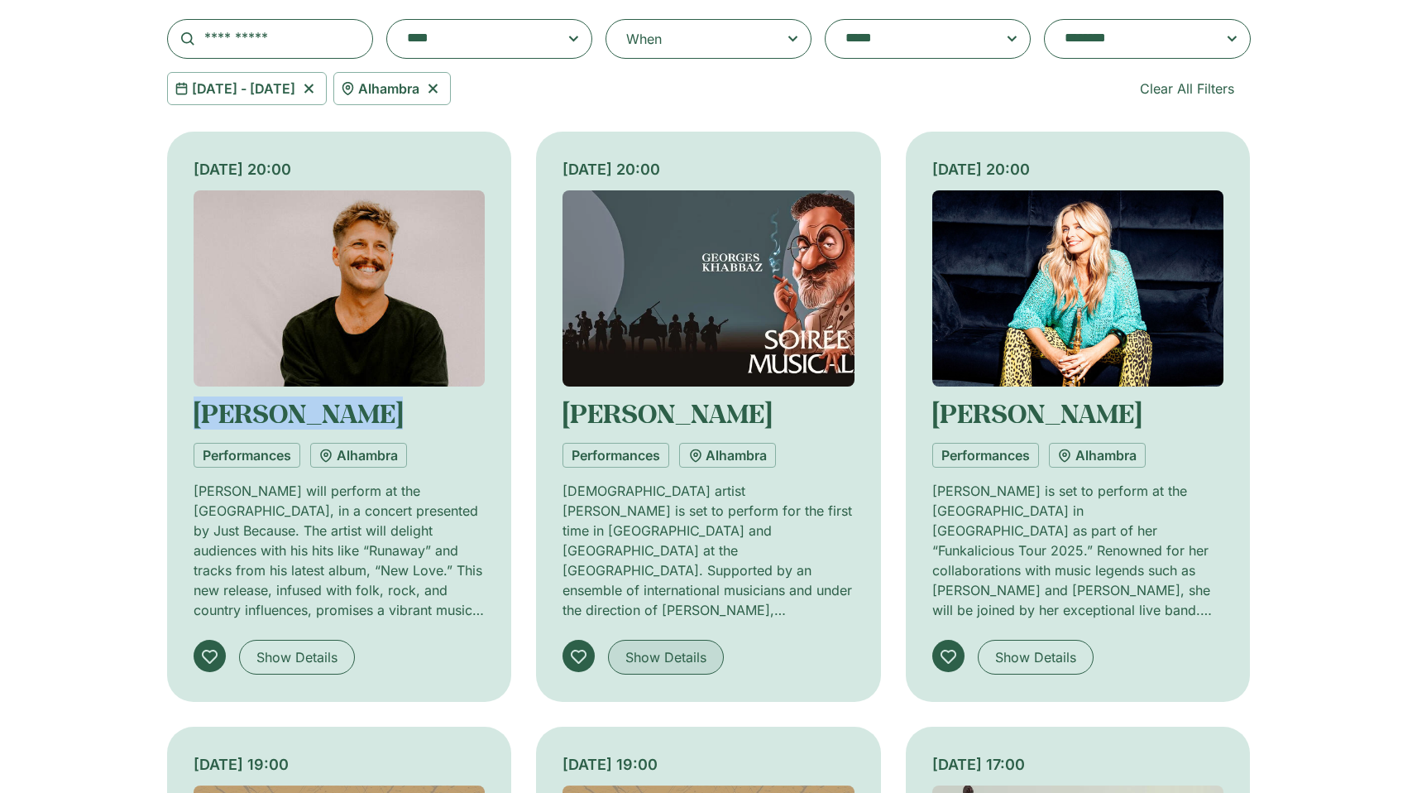
scroll to position [338, 0]
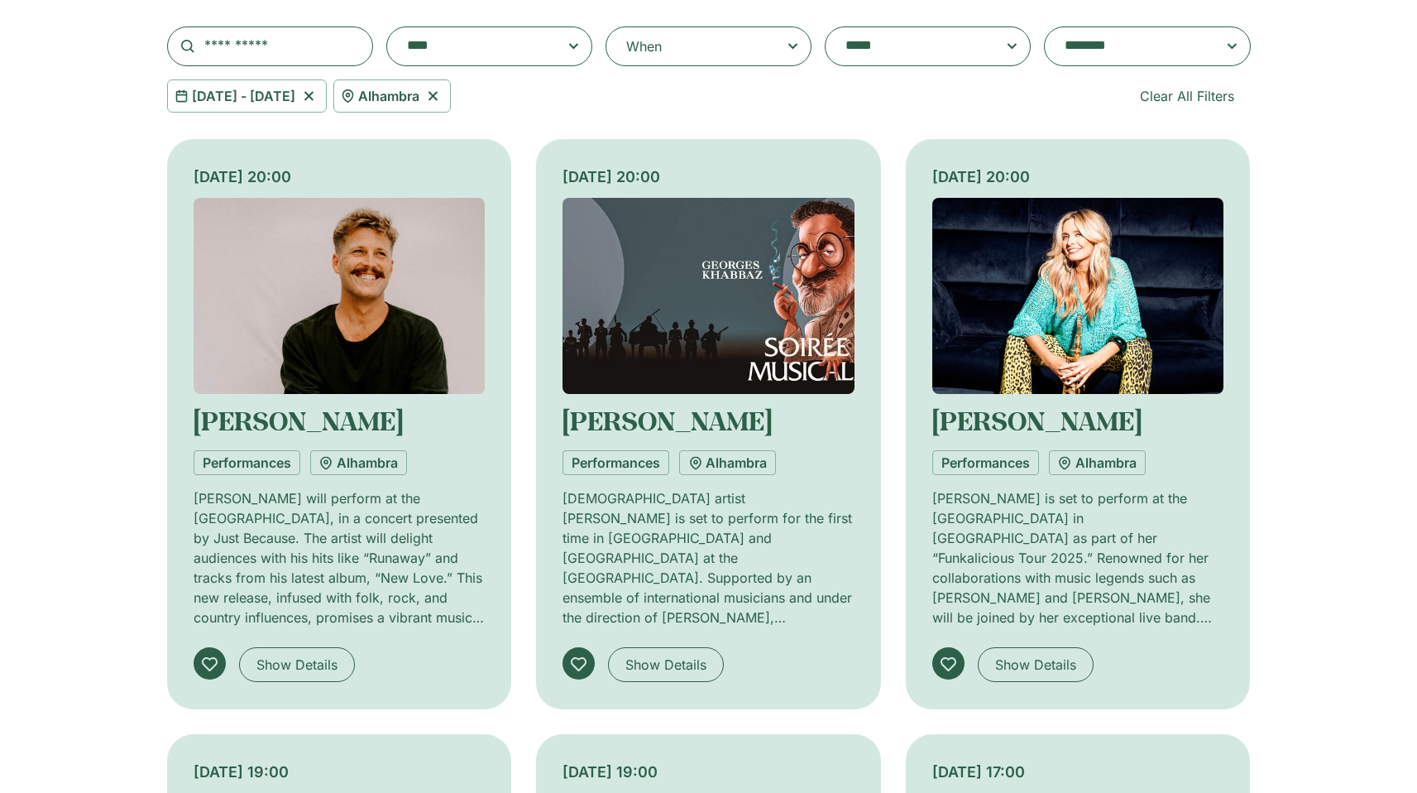
click at [443, 98] on icon at bounding box center [433, 96] width 21 height 20
select select
click at [319, 99] on icon at bounding box center [309, 96] width 21 height 20
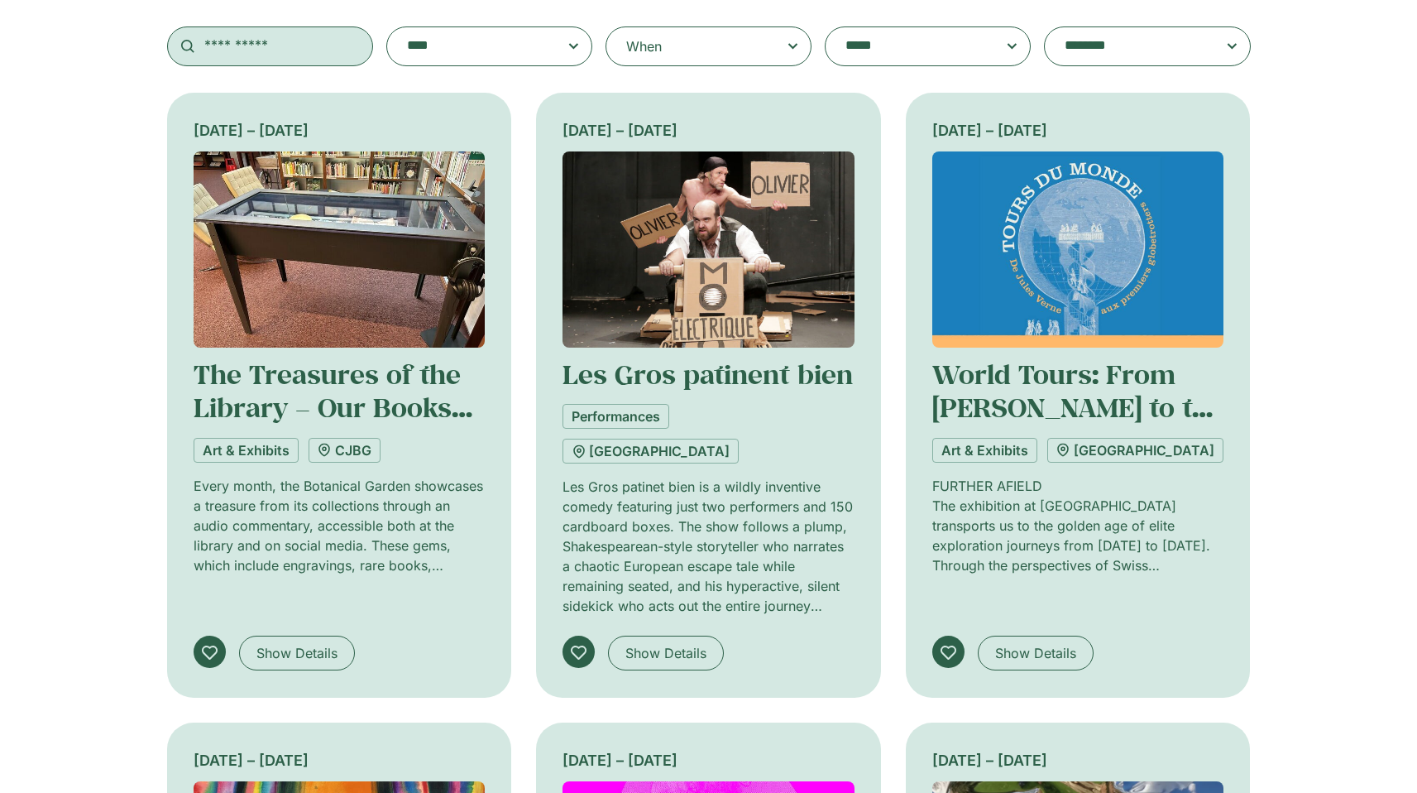
click at [289, 51] on input "text" at bounding box center [270, 46] width 206 height 40
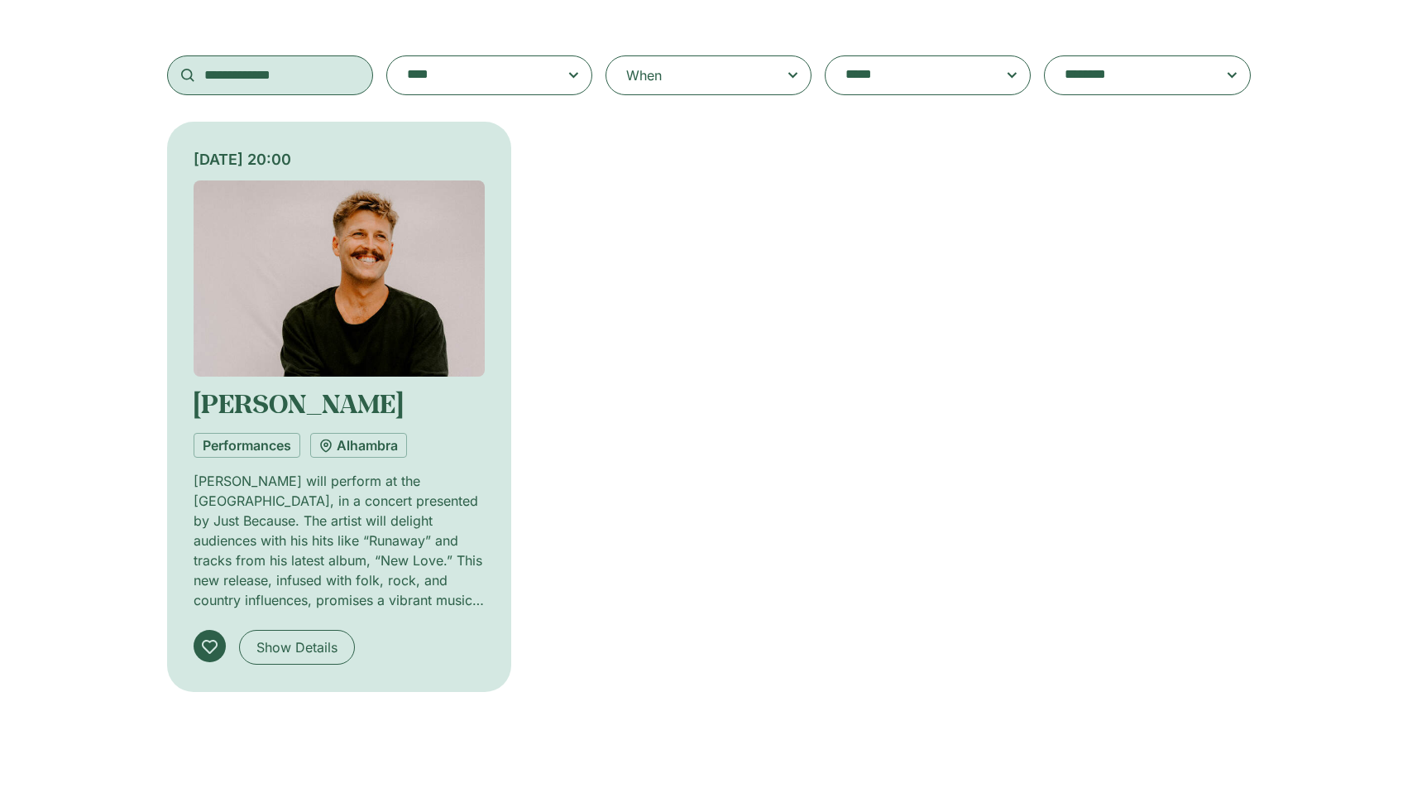
scroll to position [292, 0]
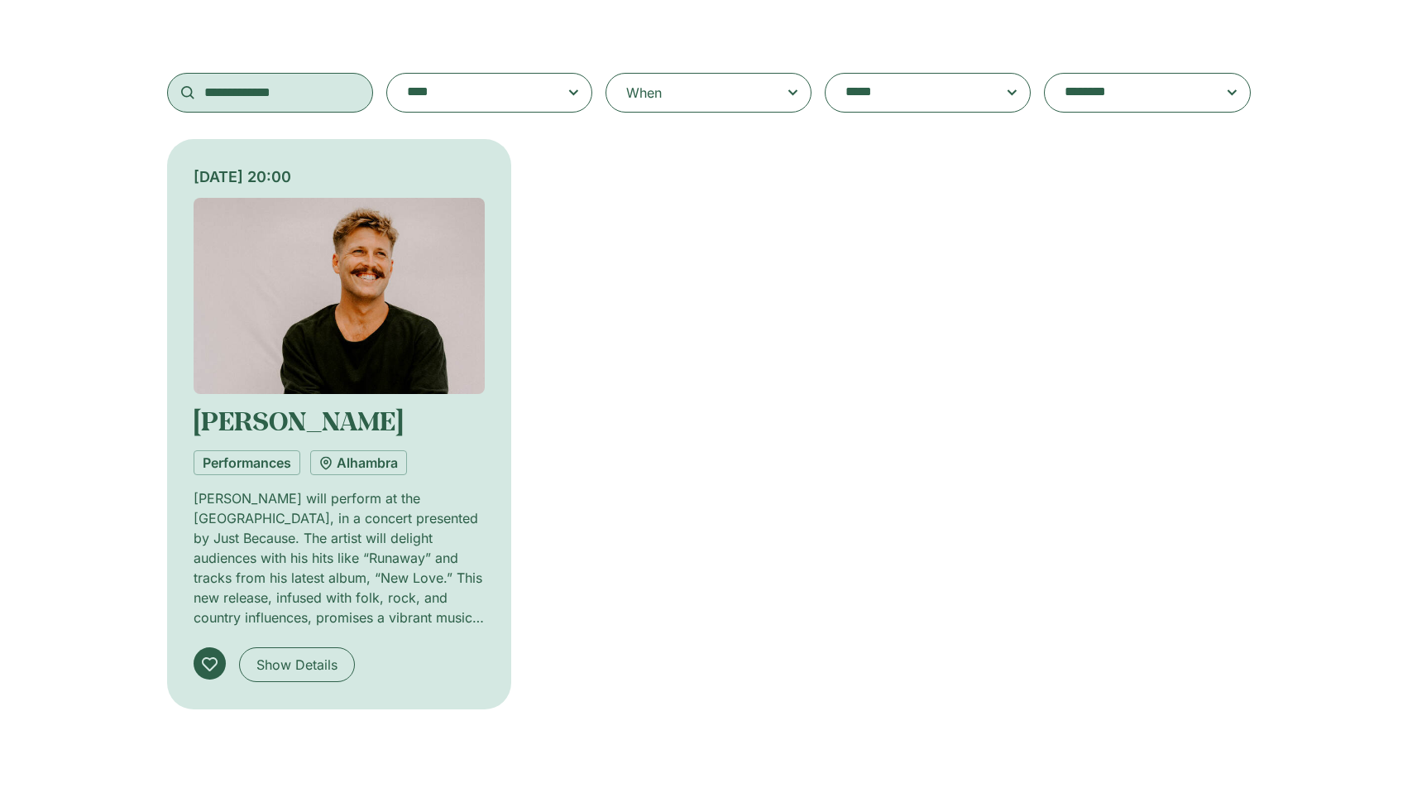
type input "**********"
